Goal: Information Seeking & Learning: Learn about a topic

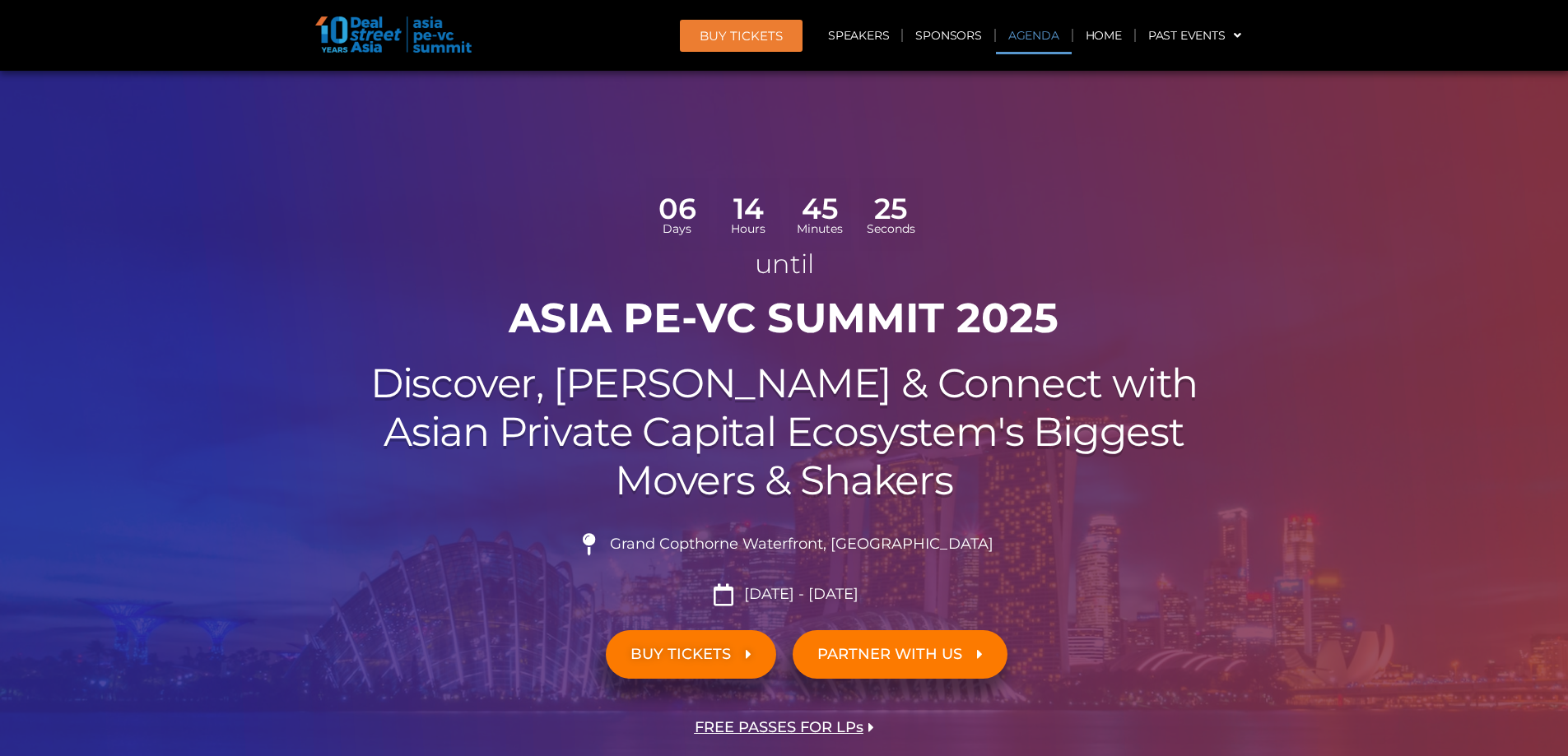
click at [1047, 31] on link "Agenda" at bounding box center [1034, 35] width 76 height 37
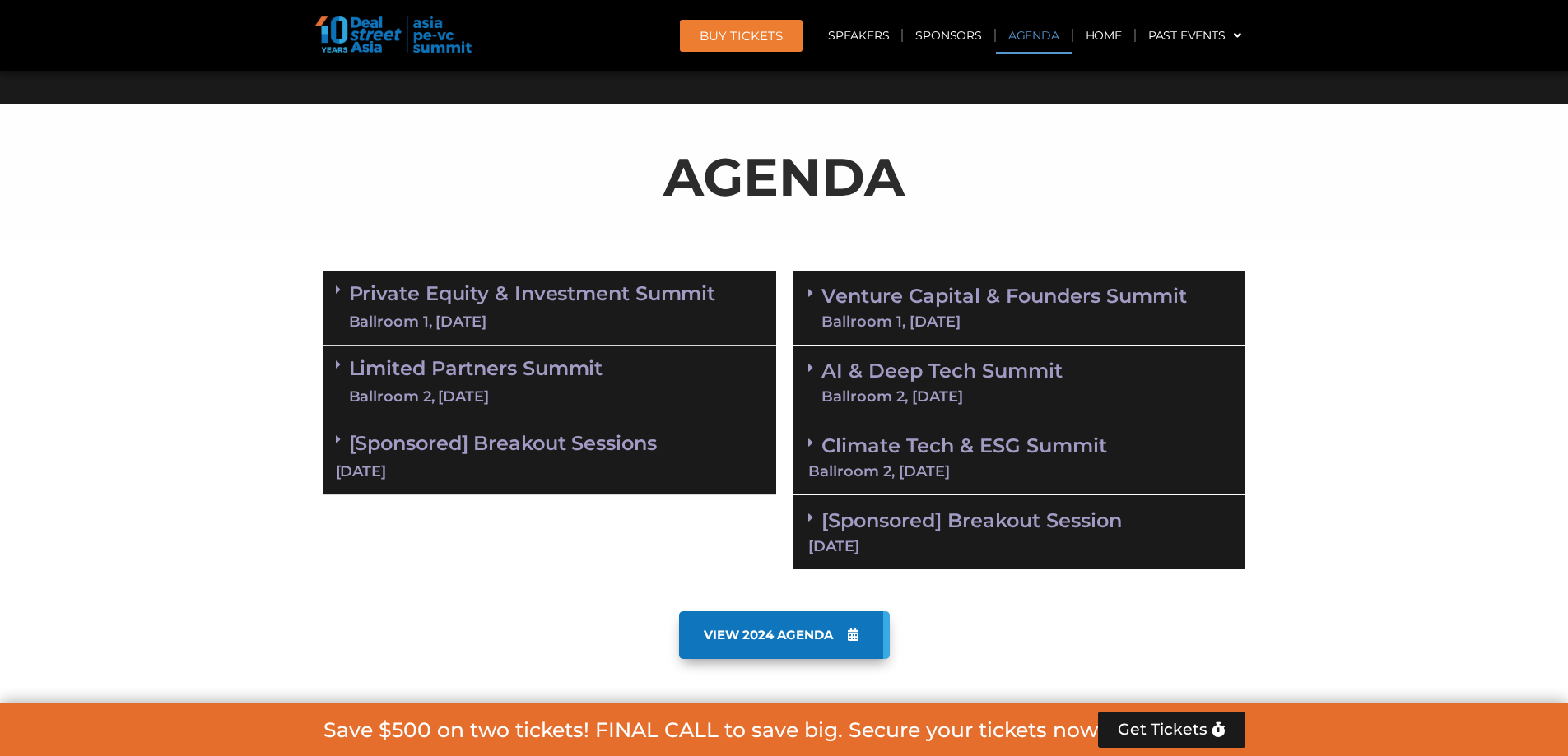
scroll to position [992, 0]
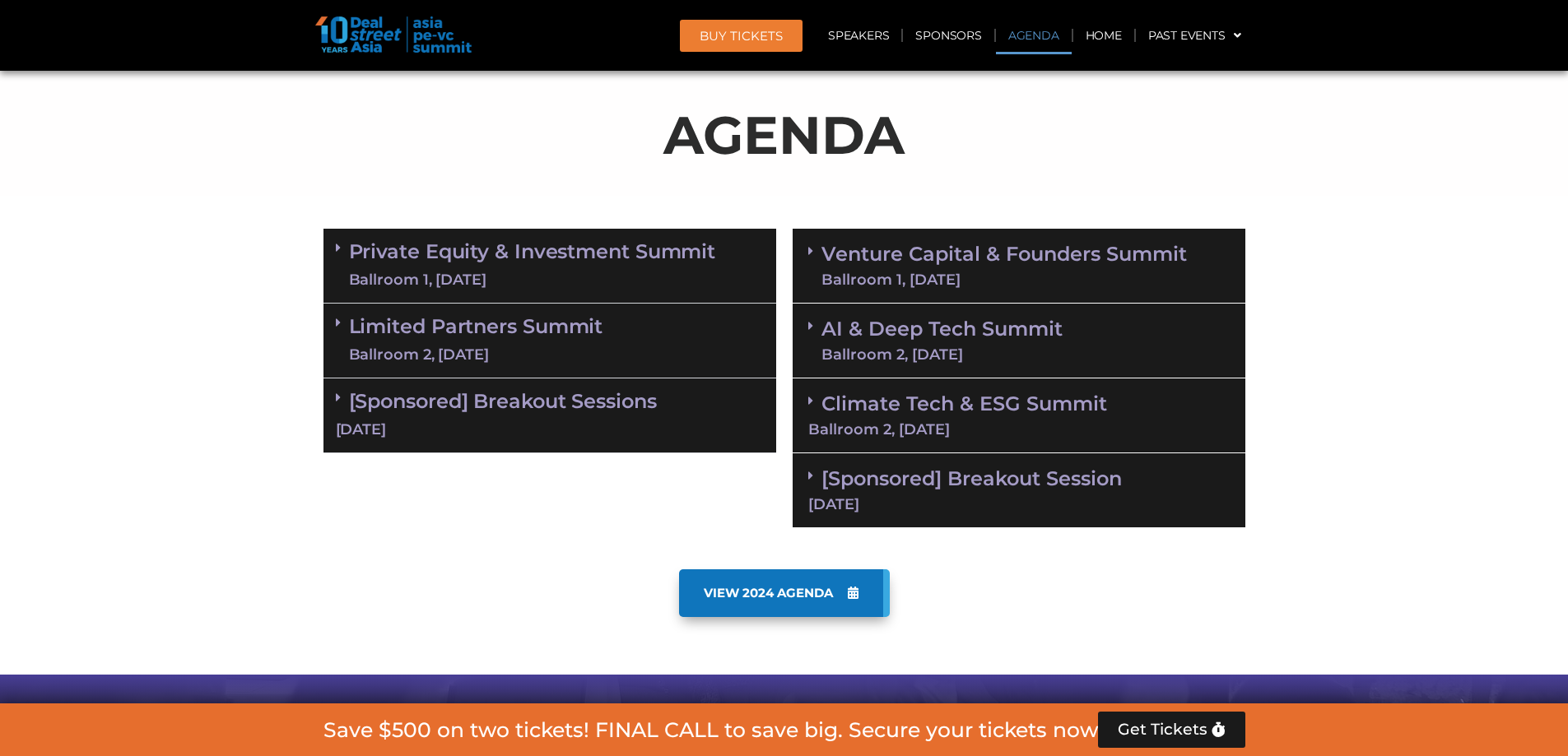
click at [474, 398] on link "[Sponsored] Breakout Sessions [DATE]" at bounding box center [550, 415] width 428 height 51
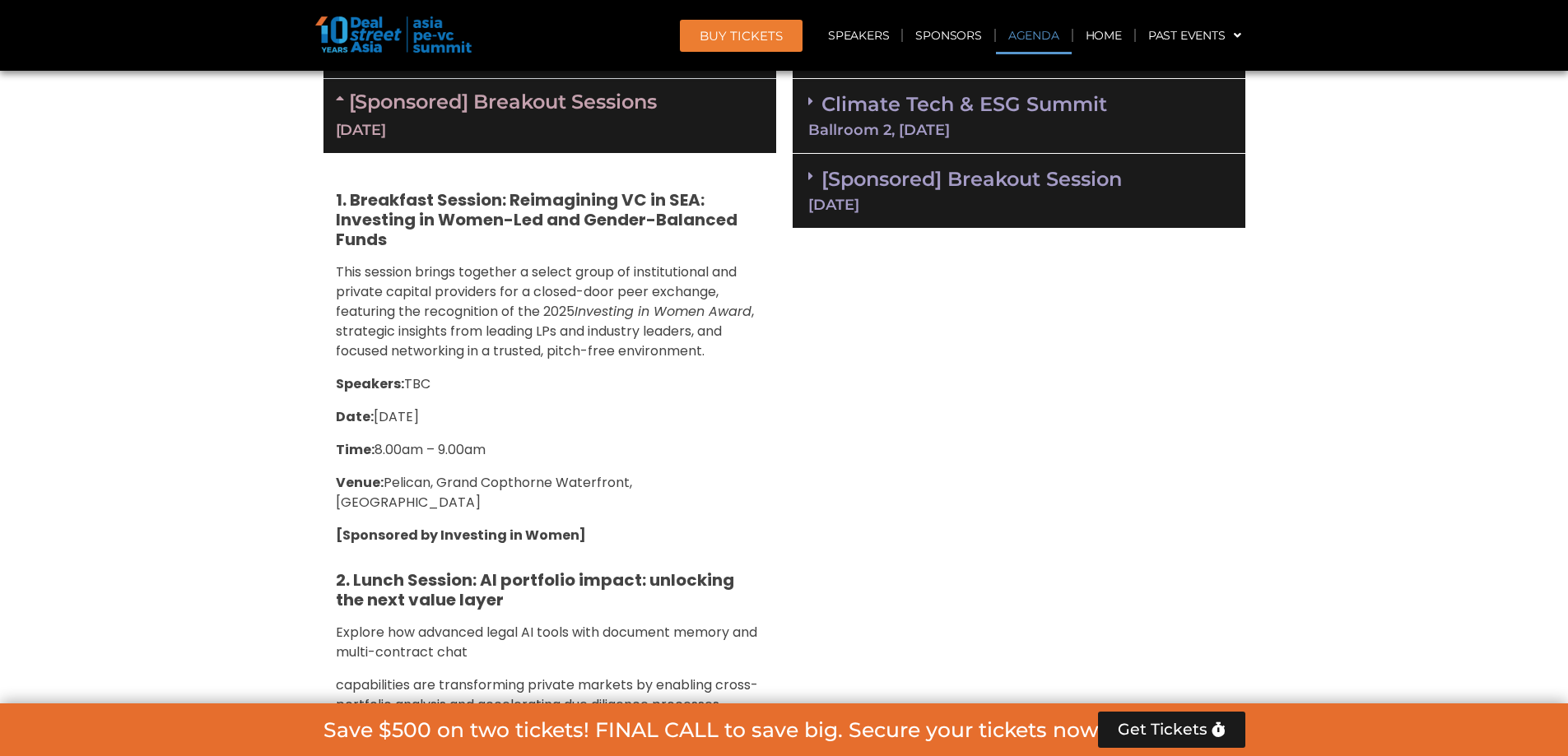
scroll to position [1293, 0]
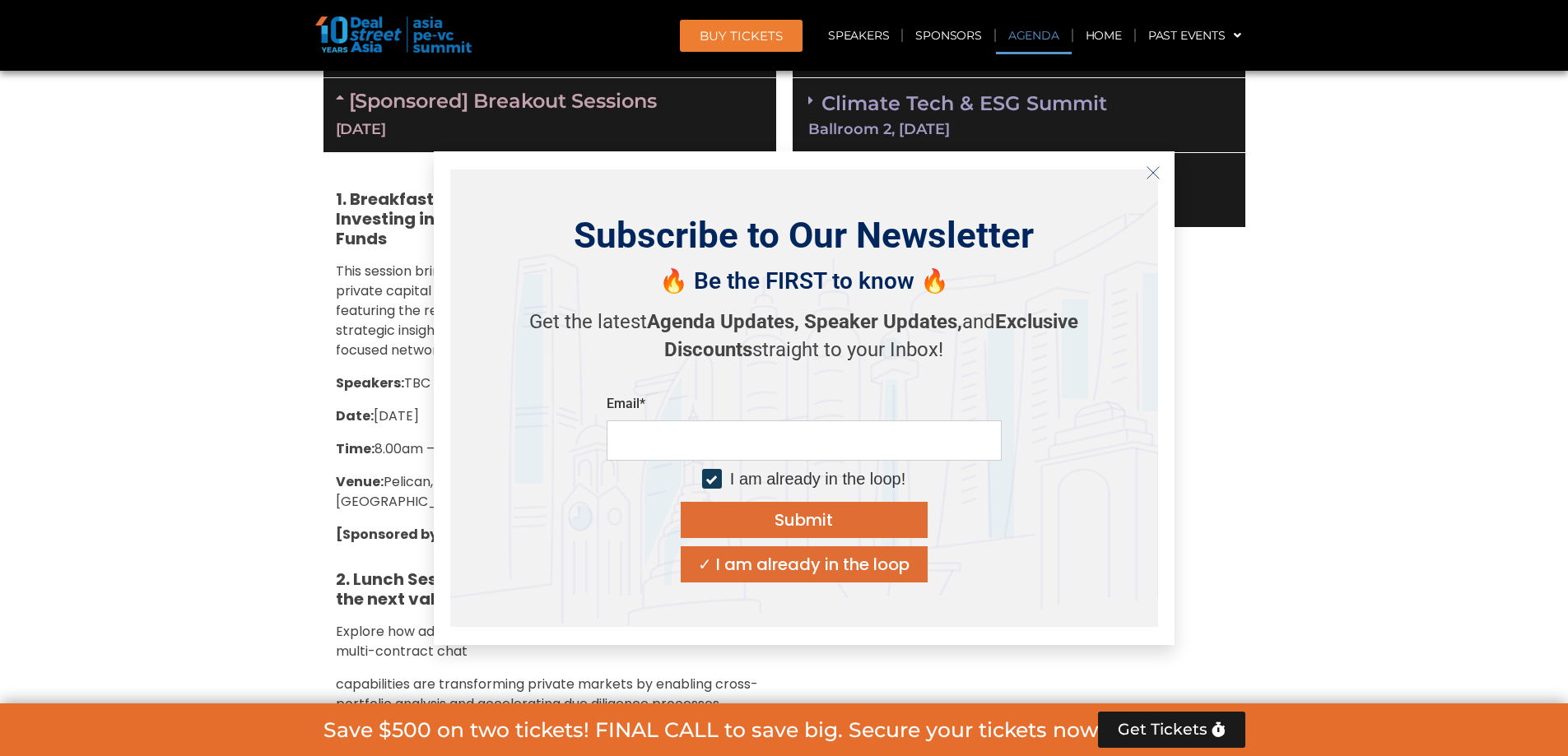
click at [442, 535] on div "Subscribe to Our Newsletter 🔥 Be the FIRST to know 🔥 Get the latest Agenda Upda…" at bounding box center [804, 399] width 741 height 494
click at [1153, 169] on icon "Close" at bounding box center [1153, 173] width 15 height 15
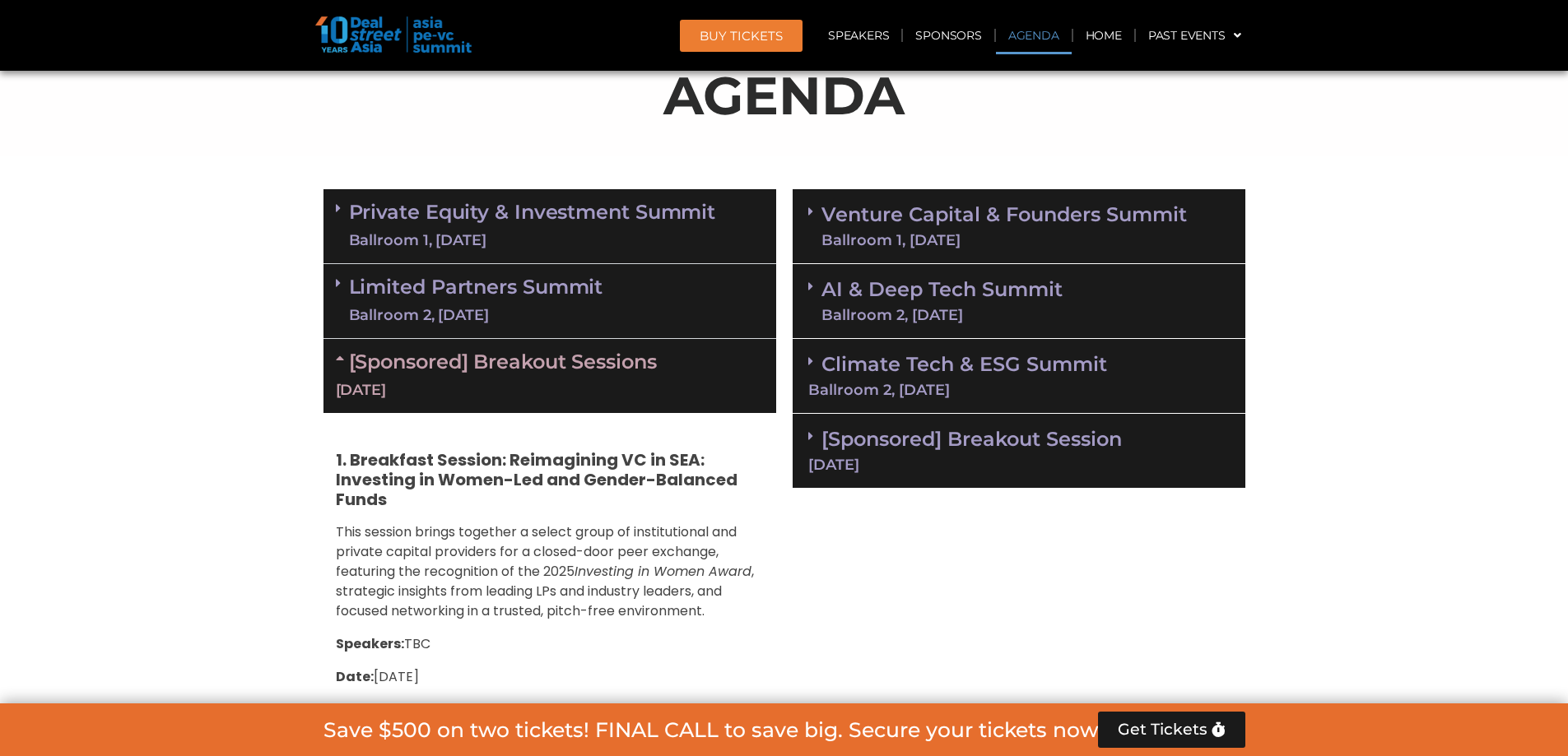
scroll to position [1032, 0]
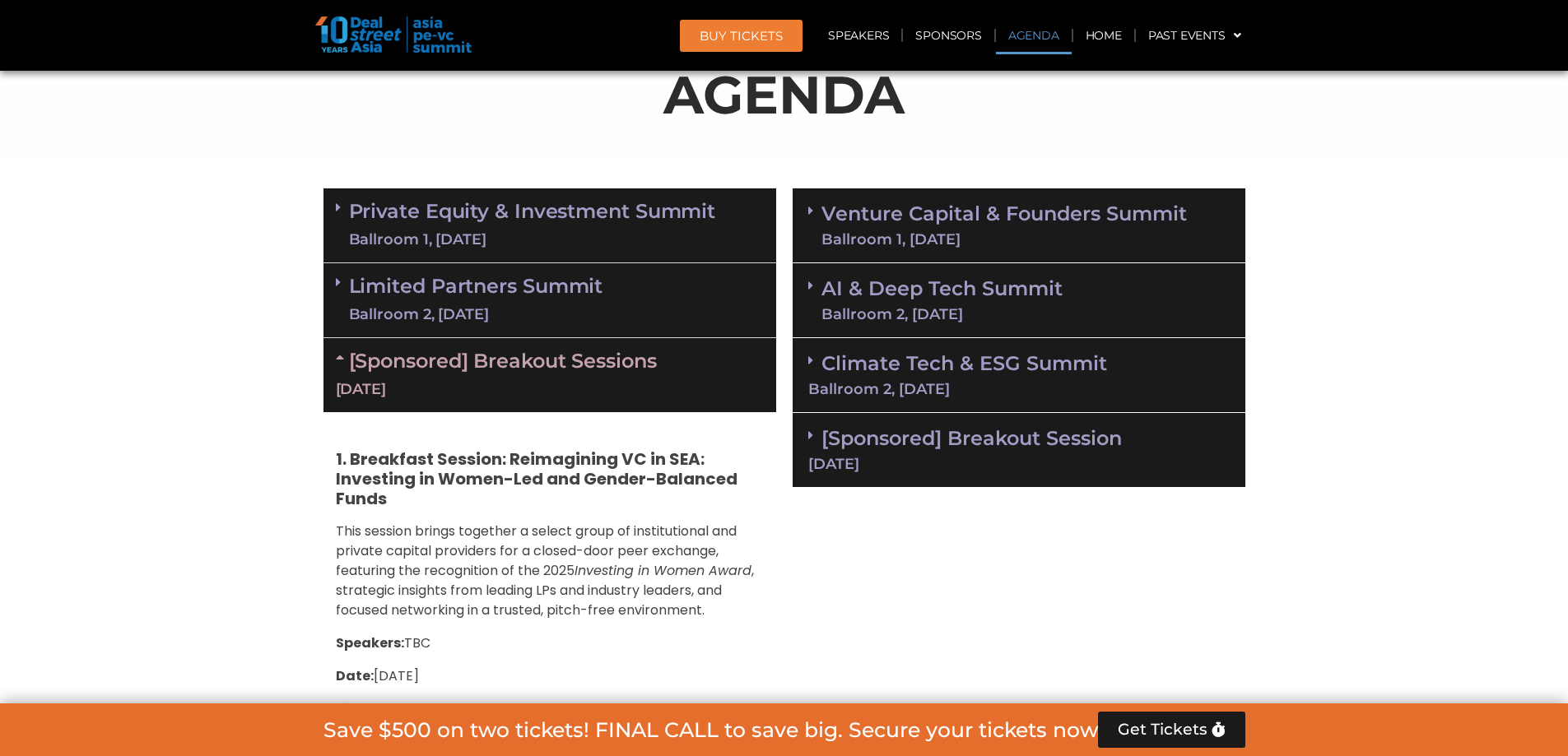
click at [881, 405] on div "Climate Tech & ESG Summit Ballroom 2, [DATE]" at bounding box center [1019, 375] width 453 height 75
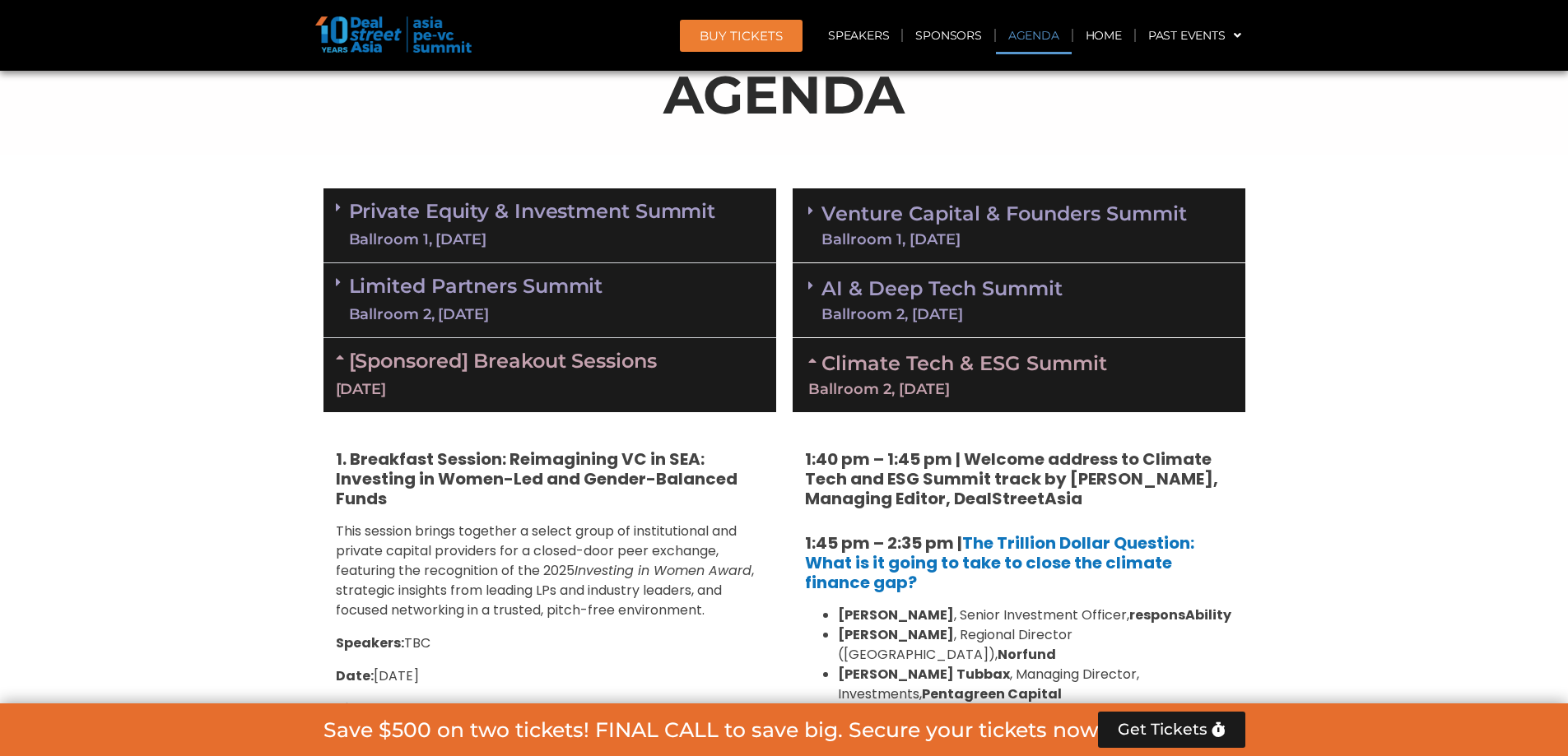
click at [881, 405] on div "Climate Tech & ESG Summit Ballroom 2, [DATE]" at bounding box center [1019, 374] width 453 height 74
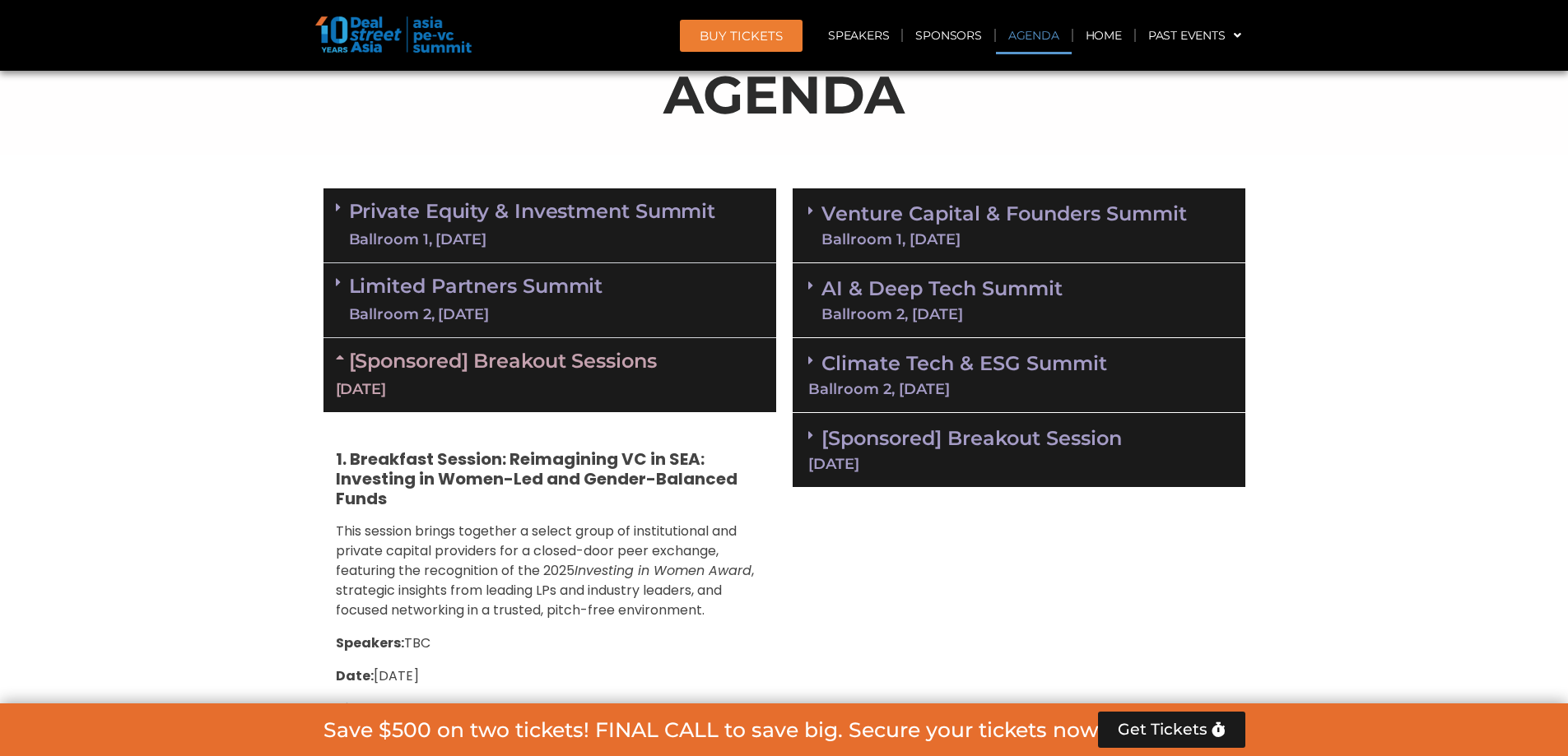
click at [887, 442] on link "[Sponsored] Breakout Session [DATE]" at bounding box center [1019, 448] width 422 height 45
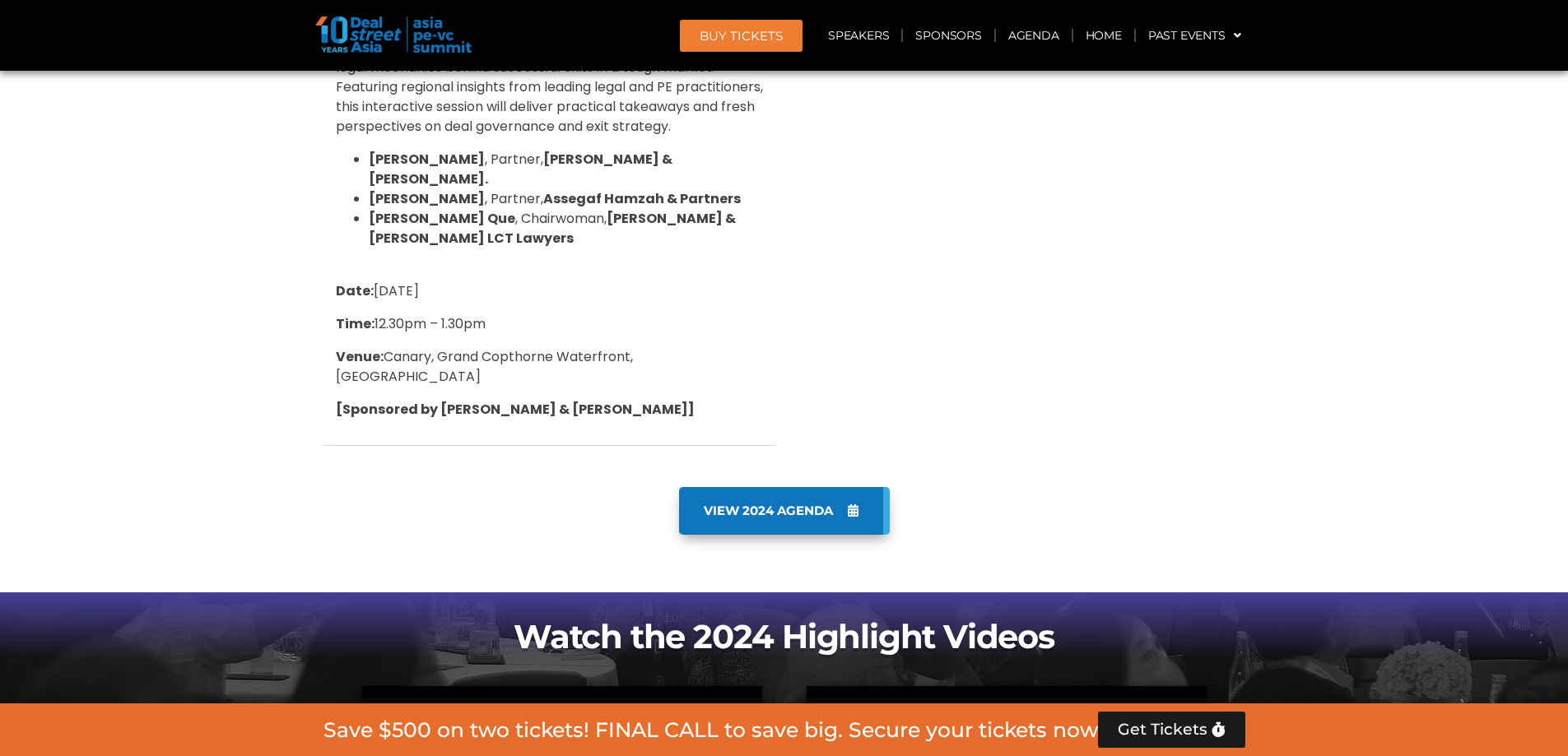
scroll to position [2552, 0]
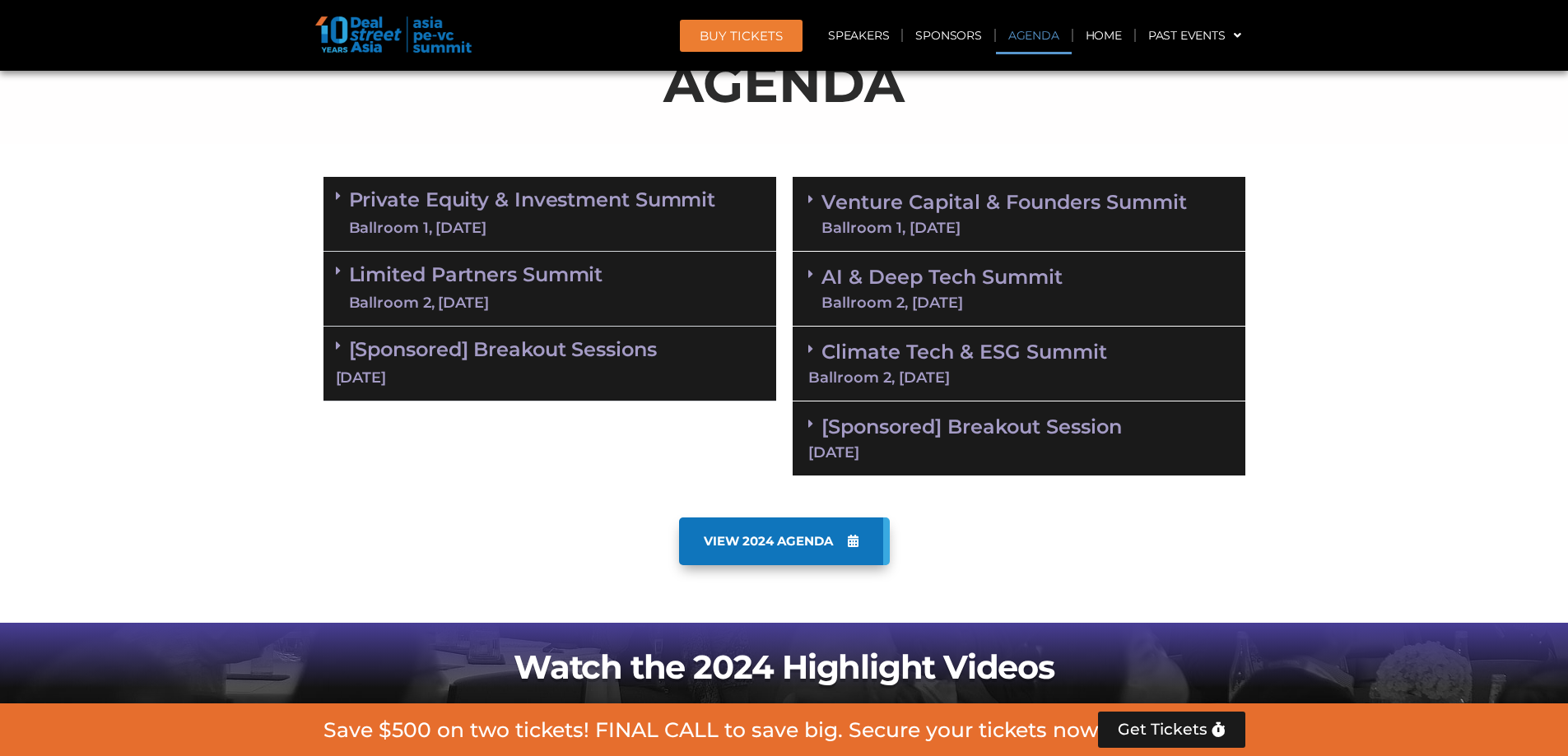
scroll to position [1087, 0]
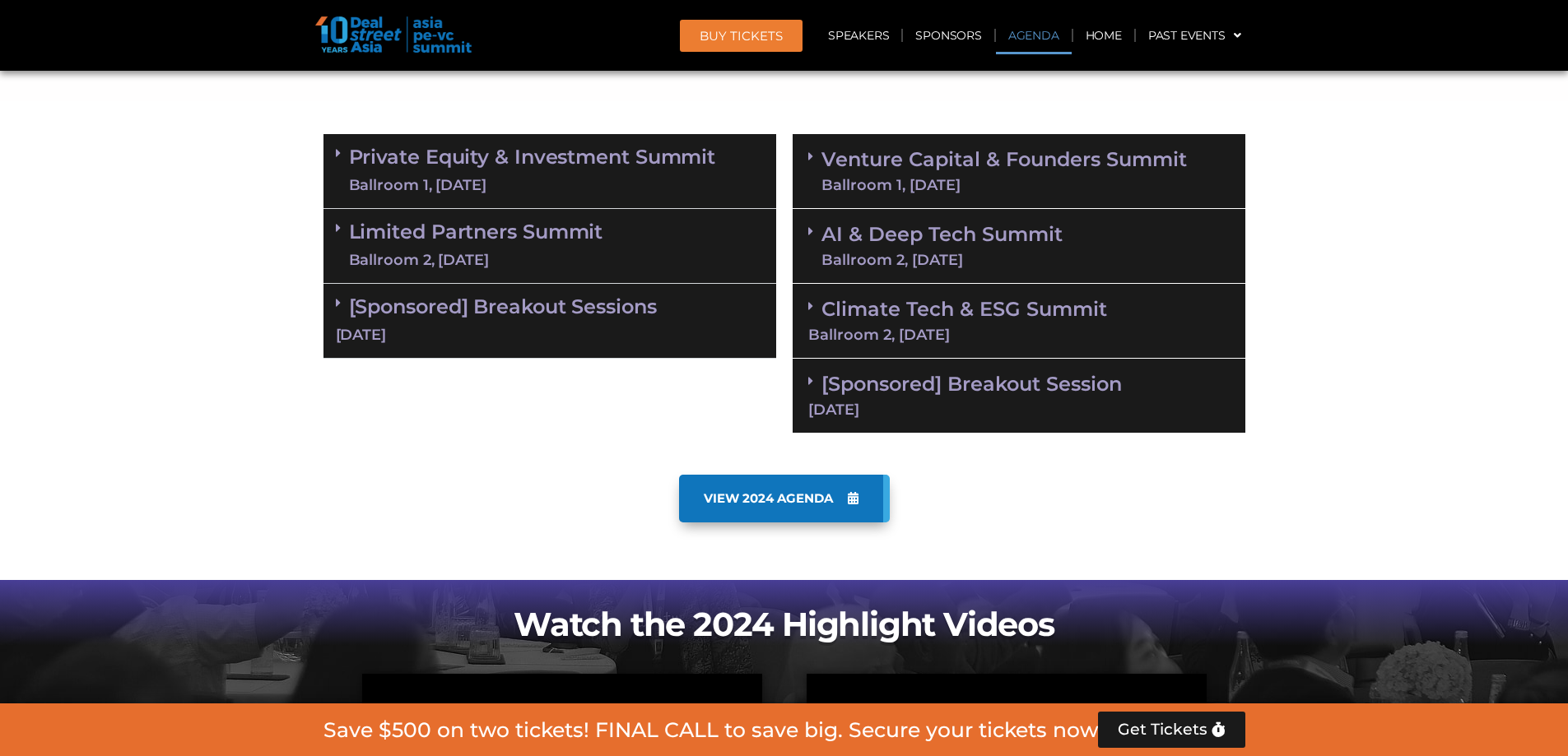
click at [483, 336] on div "[DATE]" at bounding box center [550, 335] width 428 height 21
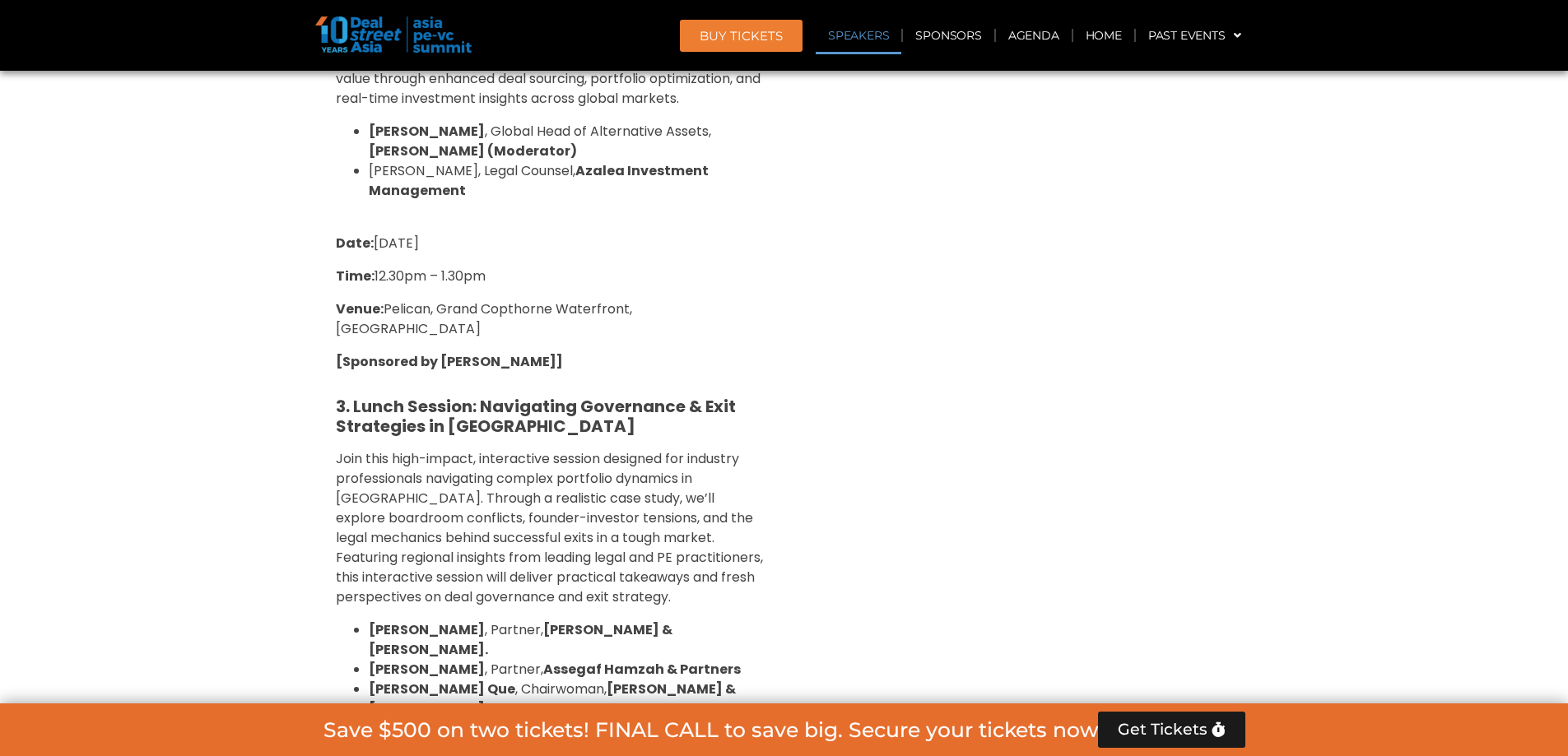
scroll to position [1756, 0]
